Goal: Task Accomplishment & Management: Manage account settings

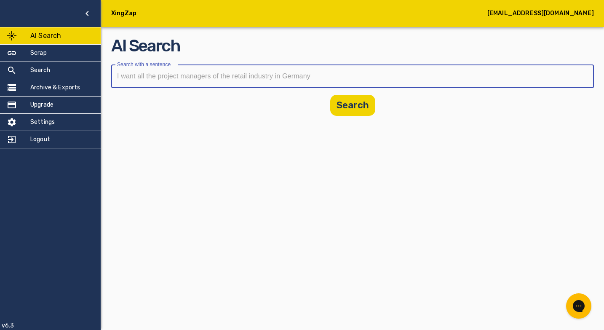
click at [195, 76] on input "text" at bounding box center [349, 76] width 477 height 24
paste input "Kaufmännischer Leiter, Leiter Finanzen, Leiter Finanzen & Controlling, Leiter R…"
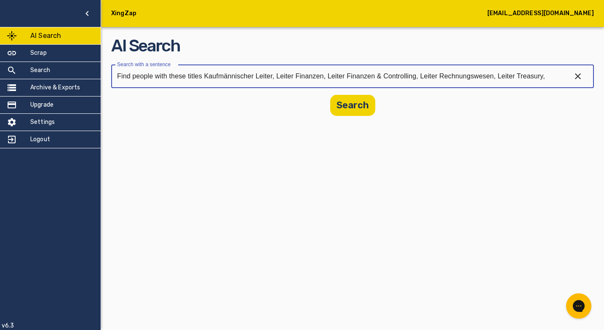
click at [205, 77] on input "Find people with these titles Kaufmännischer Leiter, Leiter Finanzen, Leiter Fi…" at bounding box center [337, 76] width 453 height 24
paste input "Geschäftsführer, Geschäftsführer Finanzen,"
click at [429, 76] on input "Find people with these titles Kaufmännischer Leiter, Leiter Finanzen, Leiter Fi…" at bounding box center [337, 76] width 453 height 24
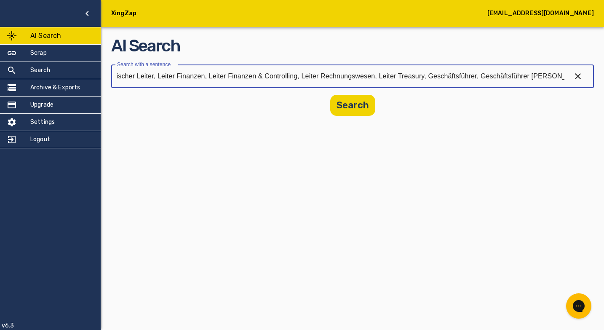
paste input "Finance Manager, Finanzdirektor, Finanzvorstand,"
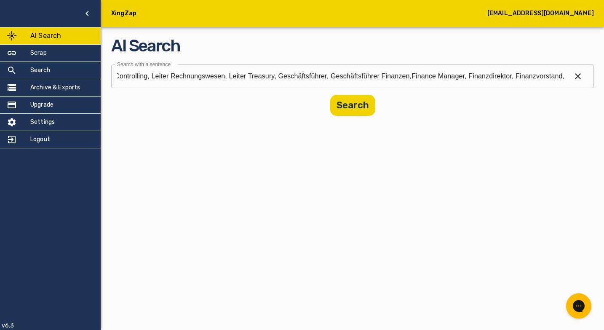
scroll to position [0, 0]
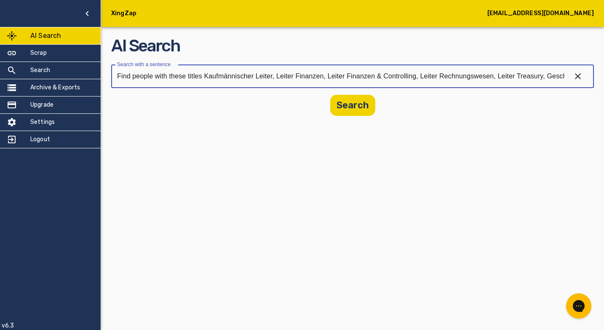
click at [553, 78] on input "Find people with these titles Kaufmännischer Leiter, Leiter Finanzen, Leiter Fi…" at bounding box center [337, 76] width 453 height 24
paste input "Buchhaltungsleiter, Cash Manager, CFO, Chief Financial Officer, Controlling Lei…"
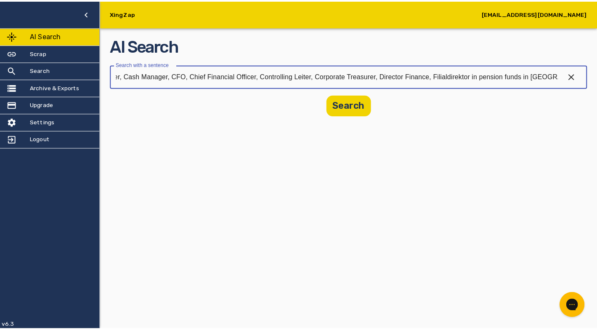
scroll to position [0, 771]
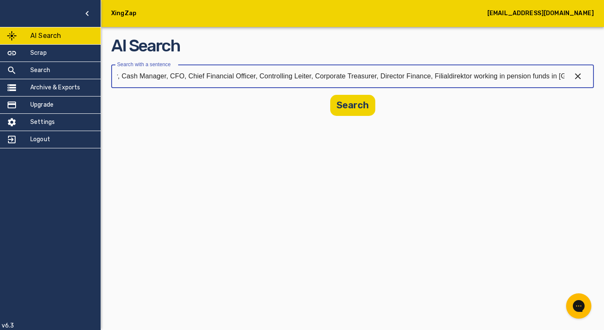
type input "Find people with these titles Kaufmännischer Leiter, Leiter Finanzen, Leiter Fi…"
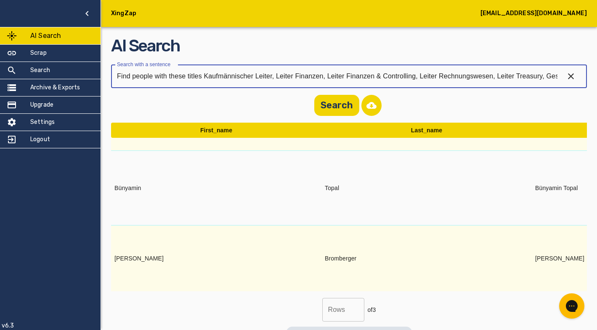
scroll to position [26, 0]
click at [373, 104] on button "button" at bounding box center [372, 105] width 20 height 21
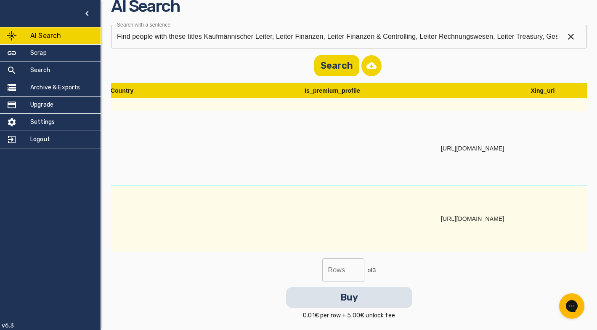
scroll to position [26, 1747]
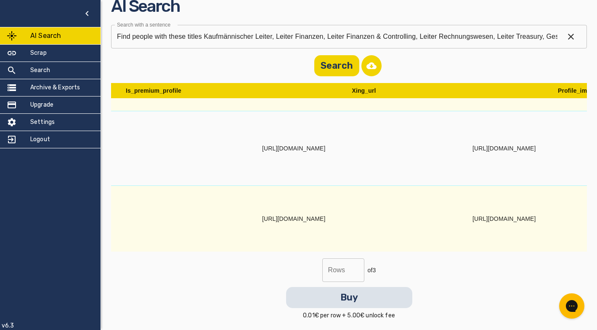
drag, startPoint x: 262, startPoint y: 213, endPoint x: 400, endPoint y: 216, distance: 138.1
click at [400, 216] on td "https://www.xing.com/profile/Matthias_Bromberger" at bounding box center [364, 219] width 211 height 66
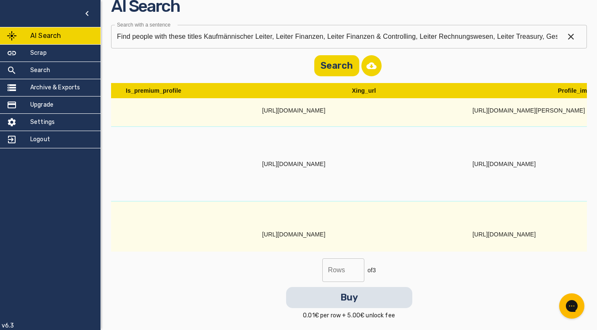
scroll to position [0, 1747]
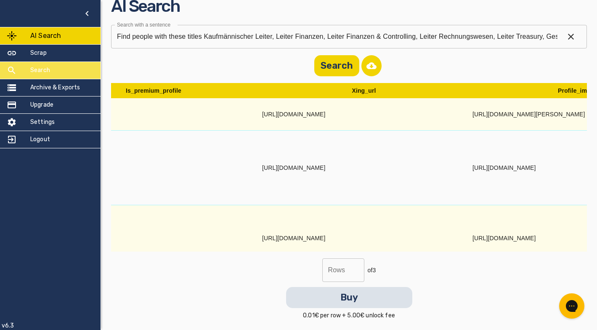
click at [35, 69] on h5 "Search" at bounding box center [40, 70] width 20 height 8
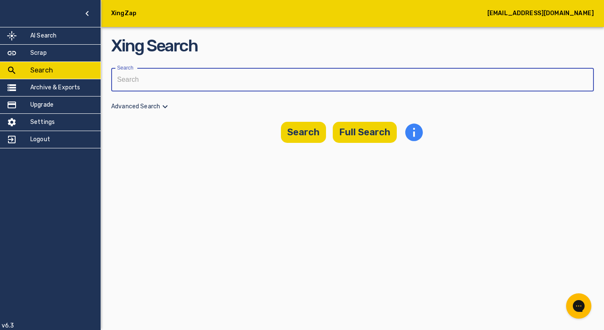
click at [168, 79] on input "text" at bounding box center [349, 80] width 477 height 24
click at [45, 53] on h5 "Scrap" at bounding box center [38, 53] width 16 height 8
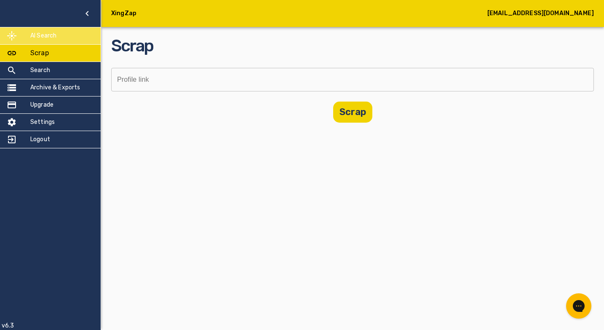
click at [43, 40] on div "AI Search" at bounding box center [50, 35] width 101 height 17
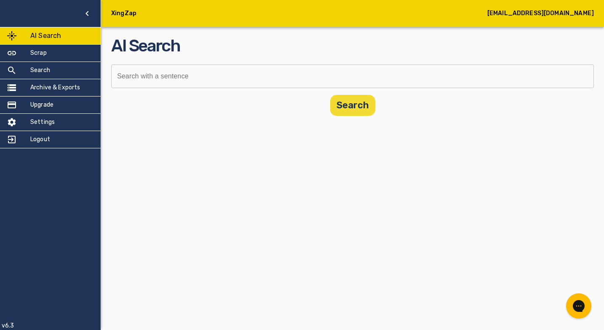
drag, startPoint x: 477, startPoint y: 101, endPoint x: 352, endPoint y: 103, distance: 124.2
click at [474, 101] on div "Search" at bounding box center [352, 105] width 482 height 21
click at [336, 104] on button "Search" at bounding box center [352, 105] width 45 height 21
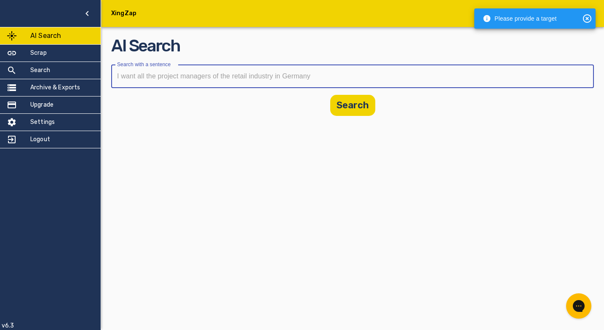
click at [176, 80] on input "text" at bounding box center [349, 76] width 477 height 24
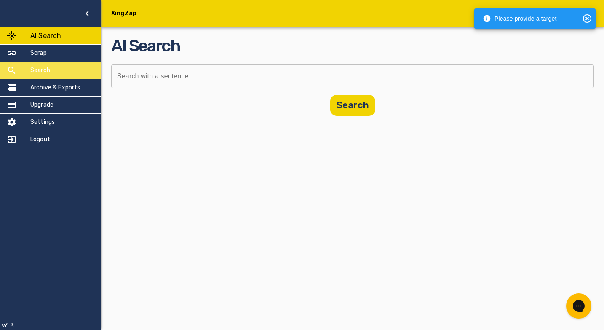
click at [36, 68] on h5 "Search" at bounding box center [40, 70] width 20 height 8
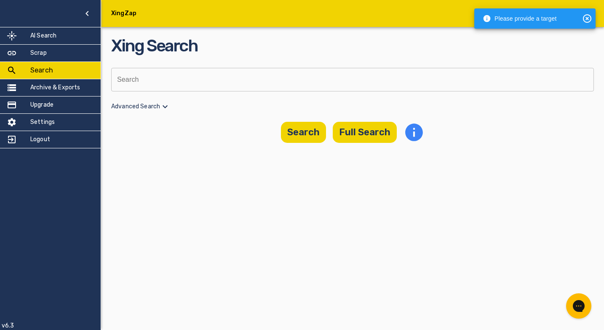
click at [163, 104] on icon at bounding box center [165, 106] width 10 height 10
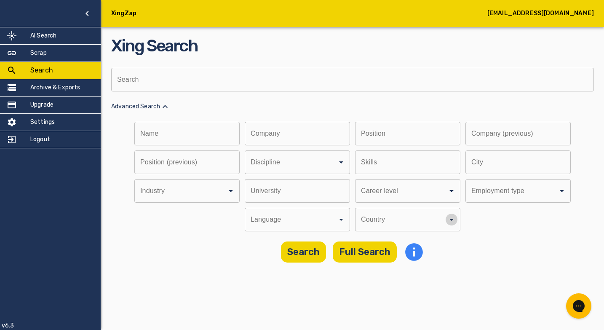
click at [450, 218] on icon "Open" at bounding box center [451, 219] width 10 height 10
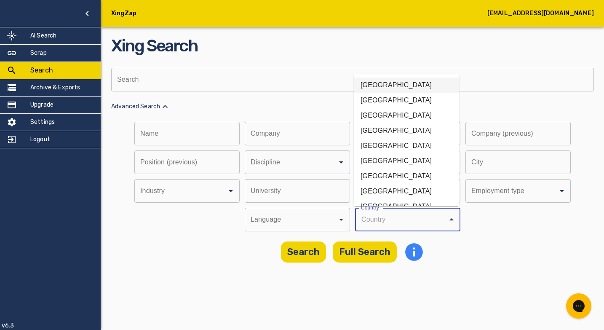
click at [391, 87] on li "Germany" at bounding box center [406, 84] width 105 height 15
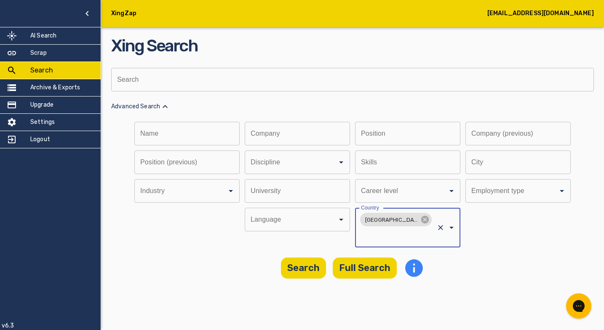
click at [547, 194] on div at bounding box center [556, 191] width 22 height 12
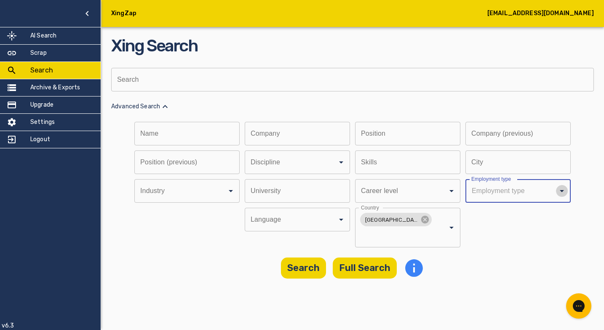
click at [565, 191] on icon "Open" at bounding box center [562, 191] width 10 height 10
click at [509, 215] on div "Name Name Company Company Position Position Company (previous) Company (previou…" at bounding box center [352, 184] width 482 height 125
click at [449, 189] on icon "Open" at bounding box center [451, 191] width 10 height 10
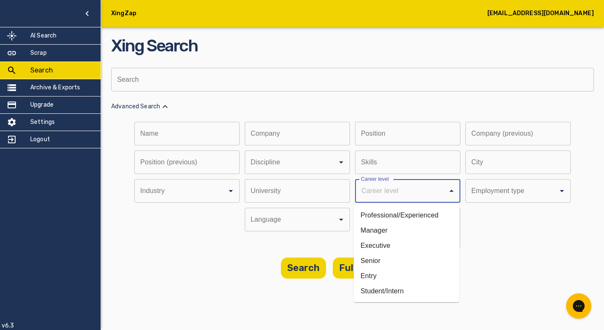
click at [518, 240] on div "Xing Search Search Search Advanced Search Name Name Company Company Position Po…" at bounding box center [352, 156] width 482 height 245
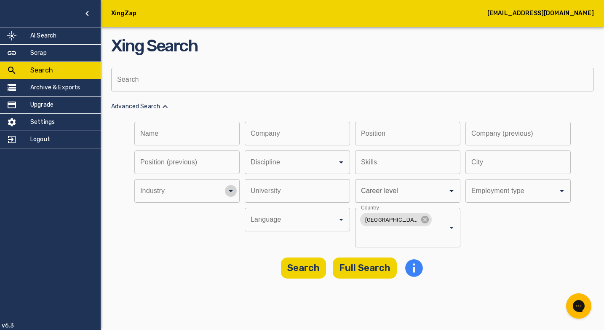
click at [229, 192] on icon "Open" at bounding box center [231, 191] width 10 height 10
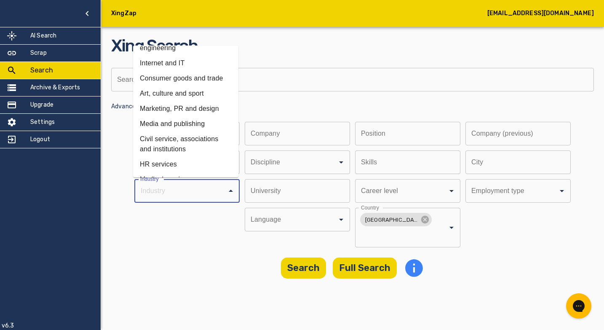
scroll to position [274, 0]
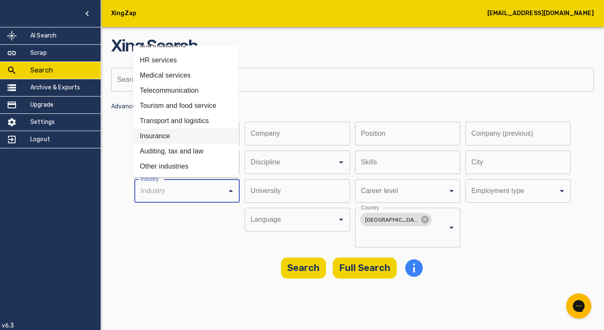
click at [191, 263] on main "Xing Search Search Search Advanced Search Name Name Company Company Position Po…" at bounding box center [352, 144] width 503 height 288
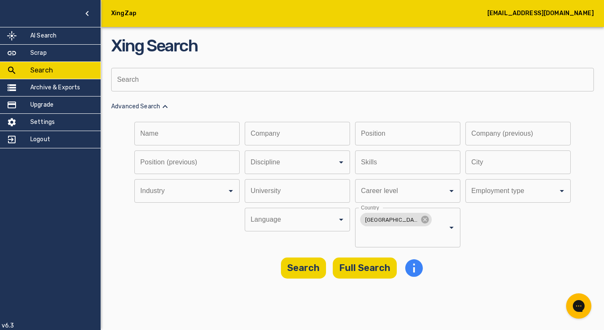
click at [373, 134] on input "text" at bounding box center [404, 134] width 99 height 24
click at [281, 131] on input "text" at bounding box center [294, 134] width 99 height 24
click at [203, 132] on input "text" at bounding box center [183, 134] width 99 height 24
click at [185, 79] on input "text" at bounding box center [349, 80] width 477 height 24
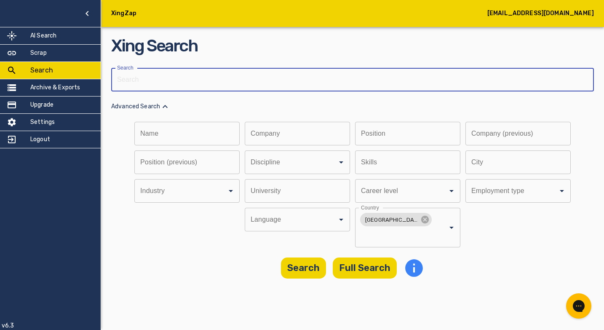
paste input "Head of Controlling, Head of Treasury, Investisseur, Investment Manager, Kaufmä…"
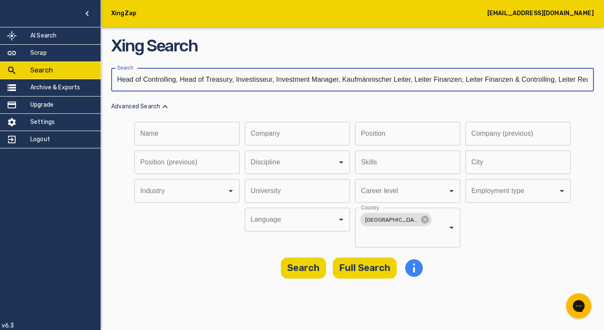
scroll to position [0, 825]
type input "Head of Controlling, Head of Treasury, Investisseur, Investment Manager, Kaufmä…"
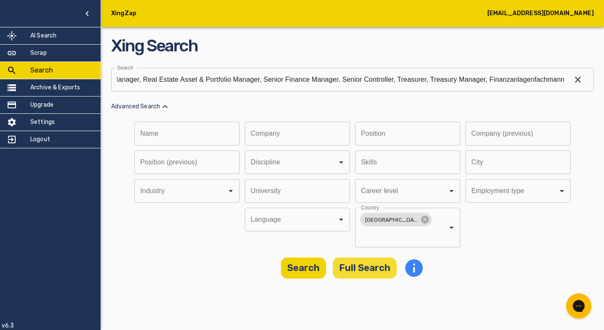
scroll to position [0, 0]
click at [361, 257] on button "Full Search" at bounding box center [365, 267] width 64 height 21
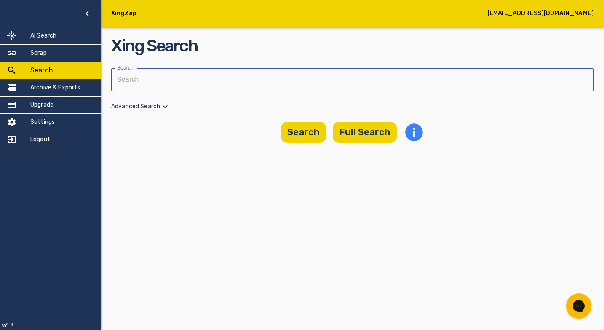
click at [181, 85] on input "text" at bounding box center [349, 80] width 477 height 24
paste input "Head of Controlling, Head of Treasury, Investisseur, Investment Manager, Kaufmä…"
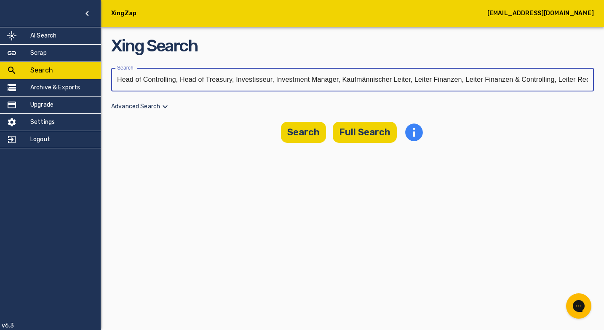
scroll to position [0, 825]
type input "Head of Controlling, Head of Treasury, Investisseur, Investment Manager, Kaufmä…"
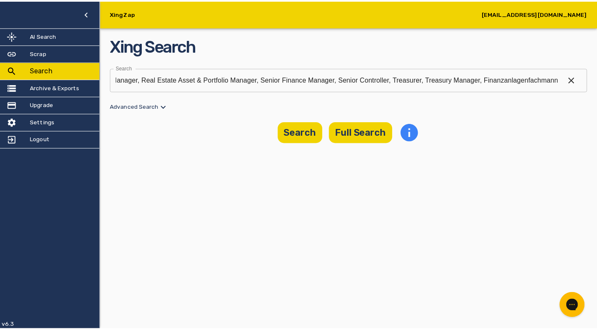
scroll to position [0, 0]
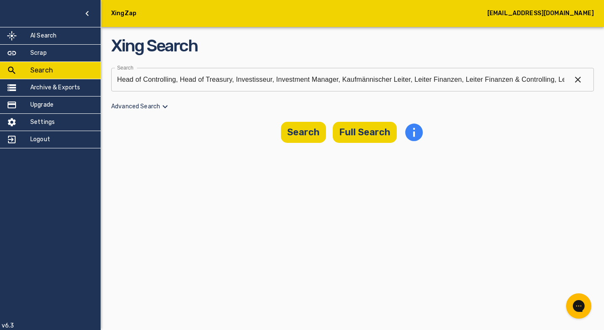
click at [165, 107] on icon at bounding box center [165, 106] width 5 height 3
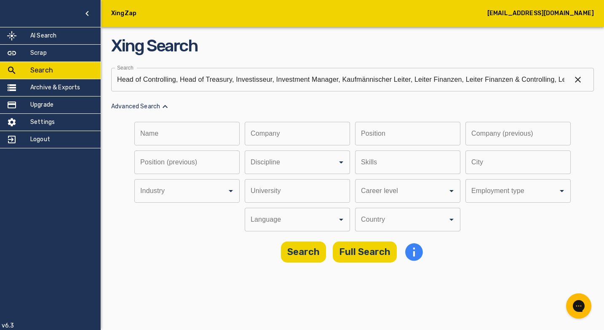
click at [439, 225] on div "Country" at bounding box center [407, 220] width 105 height 24
click at [452, 220] on icon "Open" at bounding box center [451, 219] width 10 height 10
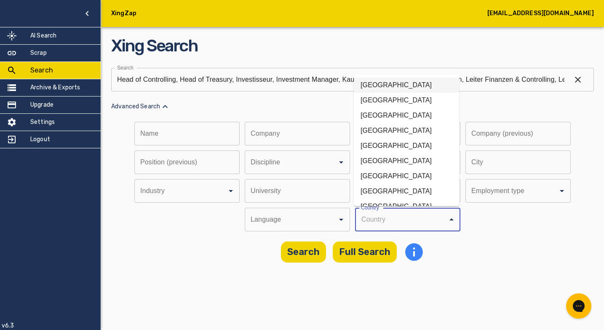
click at [393, 86] on li "Germany" at bounding box center [406, 84] width 105 height 15
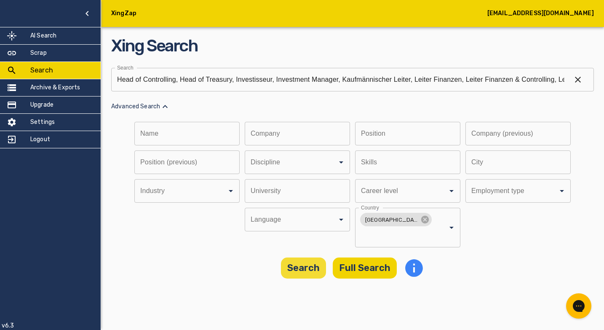
click at [302, 257] on button "Search" at bounding box center [303, 267] width 45 height 21
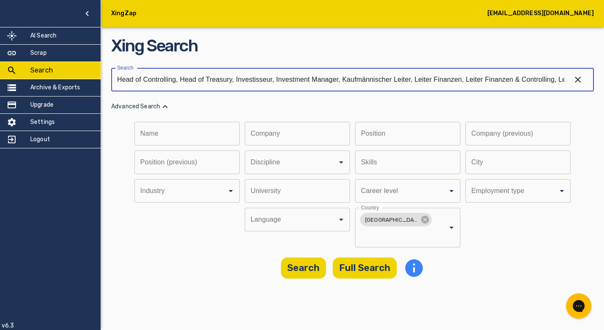
drag, startPoint x: 414, startPoint y: 80, endPoint x: 96, endPoint y: 76, distance: 317.9
click at [96, 76] on div "XingZap dilip.hari@instimatch.com AI Search Scrap Search Archive & Exports Upgr…" at bounding box center [302, 144] width 604 height 288
type input "Leiter Finanzen, Leiter Finanzen & Controlling, Leiter Rechnungswesen, Leiter T…"
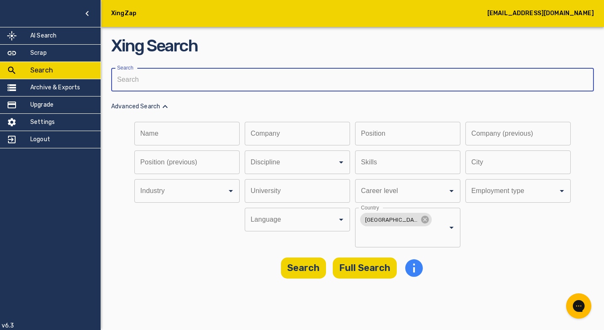
click at [362, 135] on input "text" at bounding box center [404, 134] width 99 height 24
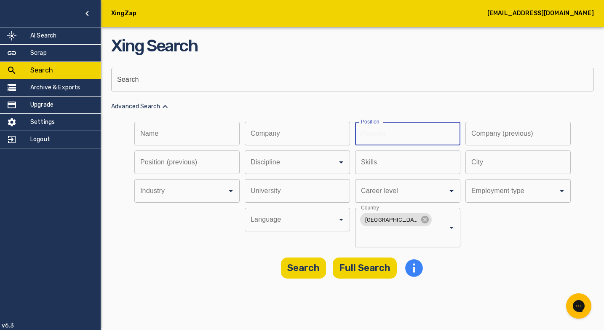
paste input "Leiter Finanzen, Leiter Finanzen & Controlling, Leiter Rechnungswesen, Leiter T…"
click at [370, 134] on input "Leiter Finanzen, Leiter Finanzen & Controlling, Leiter Rechnungswesen, Leiter T…" at bounding box center [393, 134] width 76 height 24
type input "Leiter Finanzen, Leiter Finanzen & Controlling, Leiter Rechnungswesen, Leiter T…"
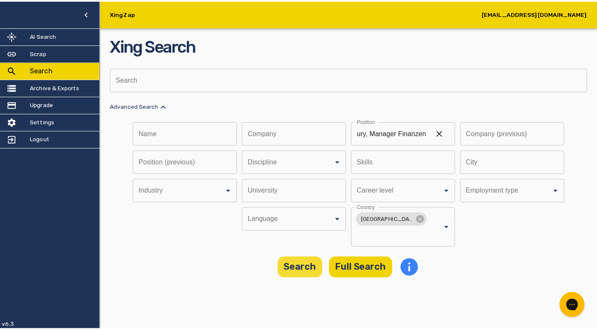
scroll to position [0, 0]
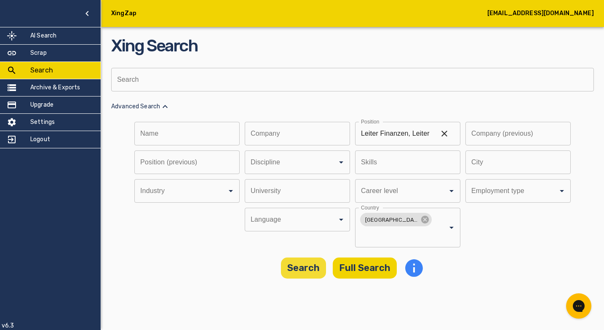
click at [289, 257] on button "Search" at bounding box center [303, 267] width 45 height 21
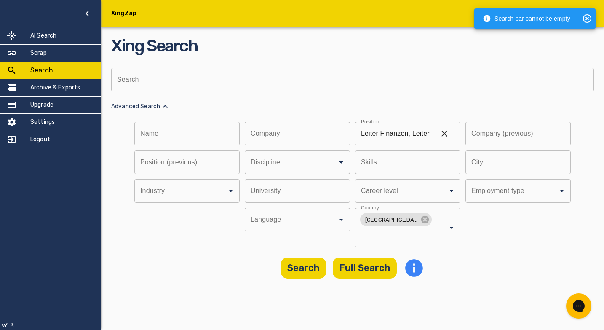
click at [240, 82] on input "text" at bounding box center [349, 80] width 477 height 24
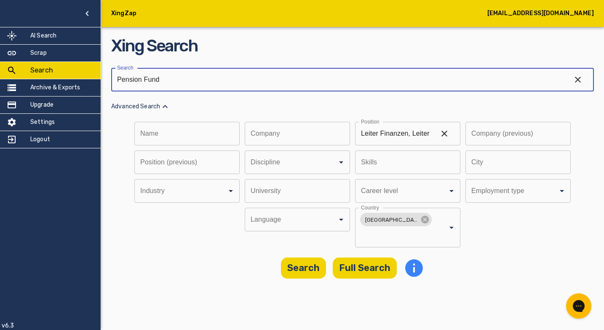
type input "Pension Funds"
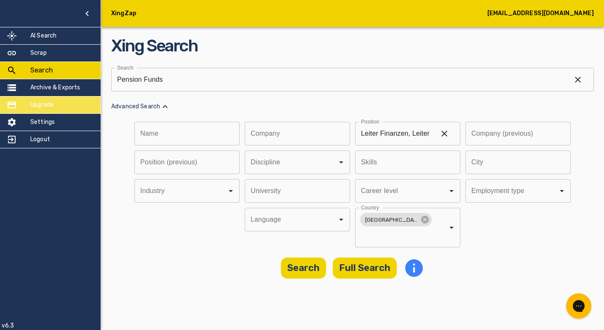
click at [40, 109] on h5 "Upgrade" at bounding box center [41, 105] width 23 height 8
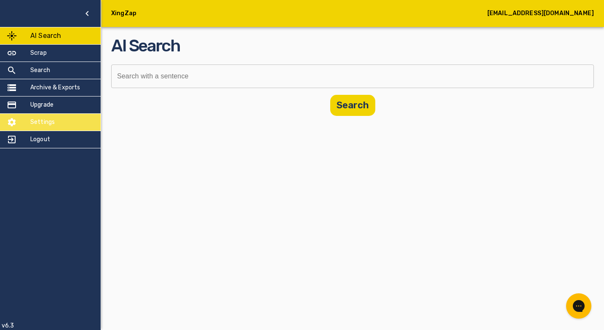
click at [43, 120] on h5 "Settings" at bounding box center [42, 122] width 24 height 8
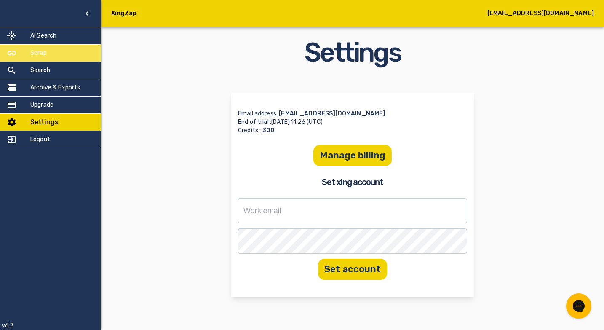
click at [47, 53] on div "Scrap" at bounding box center [50, 53] width 101 height 17
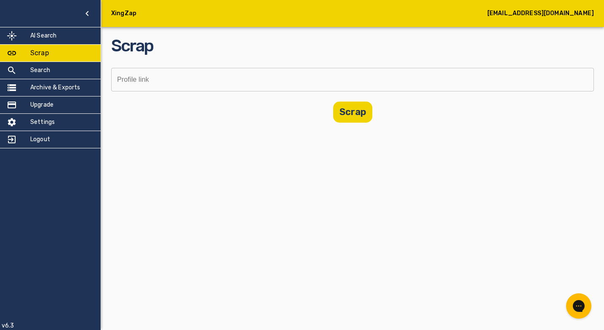
click at [89, 10] on icon "button" at bounding box center [87, 13] width 10 height 10
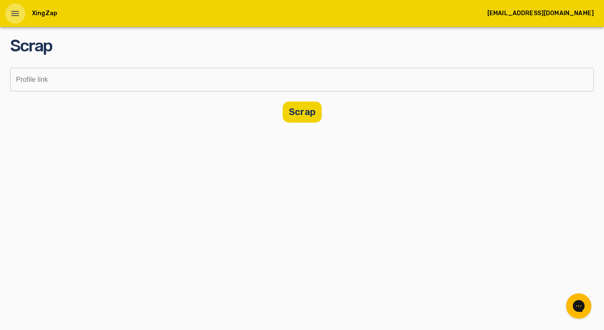
click at [17, 12] on icon "open drawer" at bounding box center [15, 13] width 10 height 10
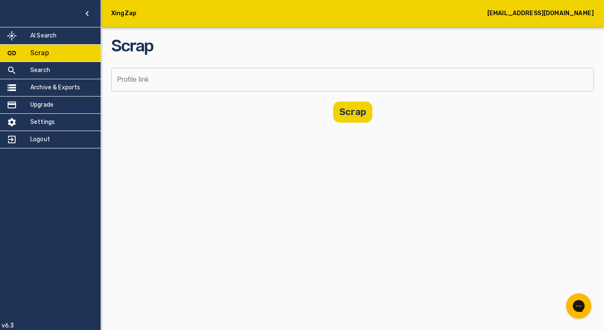
click at [86, 13] on icon "button" at bounding box center [86, 13] width 3 height 5
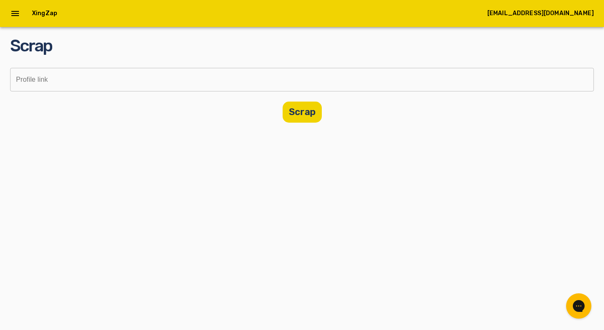
click at [48, 13] on h5 "XingZap" at bounding box center [44, 13] width 25 height 8
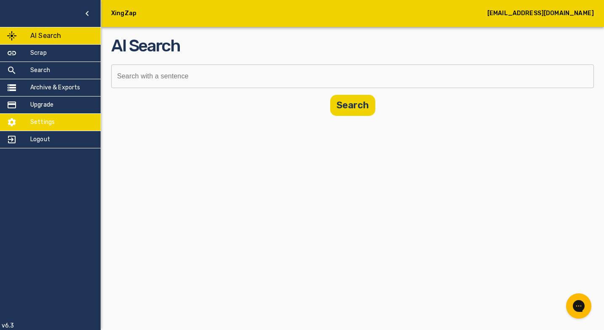
click at [44, 124] on h5 "Settings" at bounding box center [42, 122] width 24 height 8
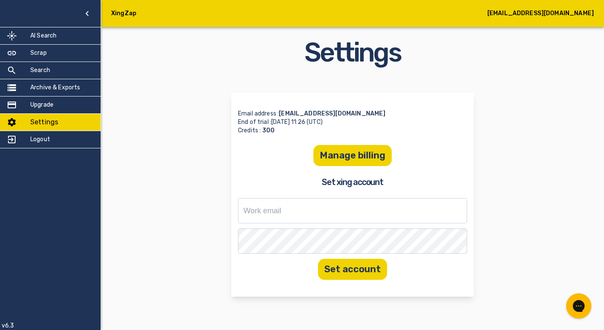
click at [354, 181] on h2 "Set xing account" at bounding box center [352, 182] width 229 height 12
click at [324, 216] on input "text" at bounding box center [352, 210] width 229 height 25
click at [0, 329] on com-1password-button at bounding box center [0, 330] width 0 height 0
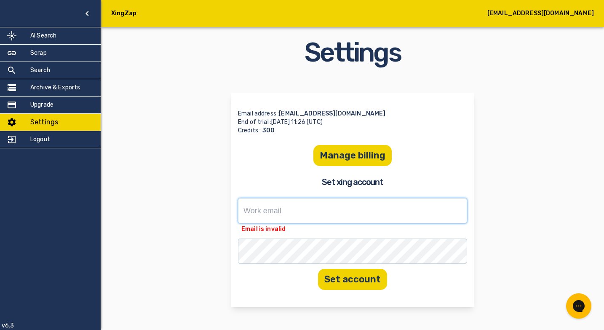
click at [288, 206] on input "text" at bounding box center [352, 210] width 229 height 25
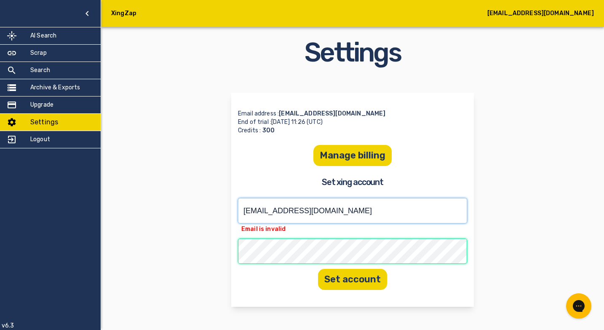
type input "dump.memory@gmail.com"
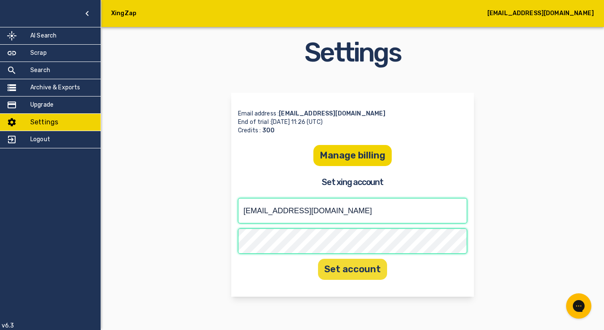
click at [360, 271] on button "Set account" at bounding box center [352, 268] width 69 height 21
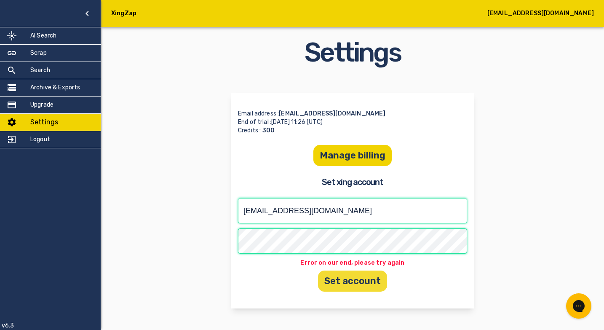
click at [344, 284] on button "Set account" at bounding box center [352, 280] width 69 height 21
